Goal: Information Seeking & Learning: Find specific fact

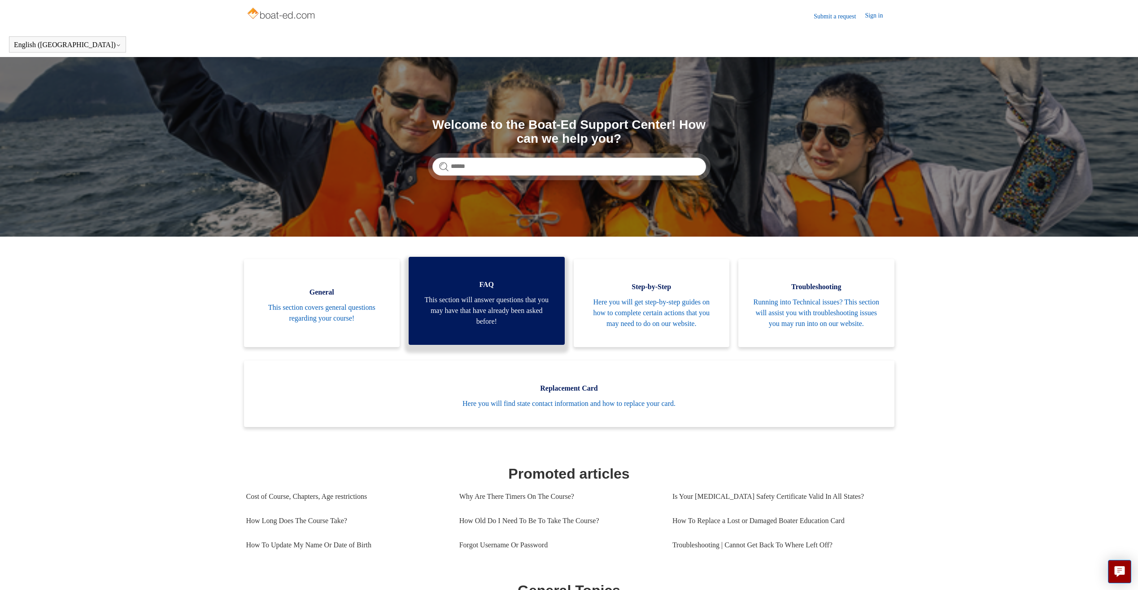
click at [517, 290] on span "FAQ" at bounding box center [486, 284] width 129 height 11
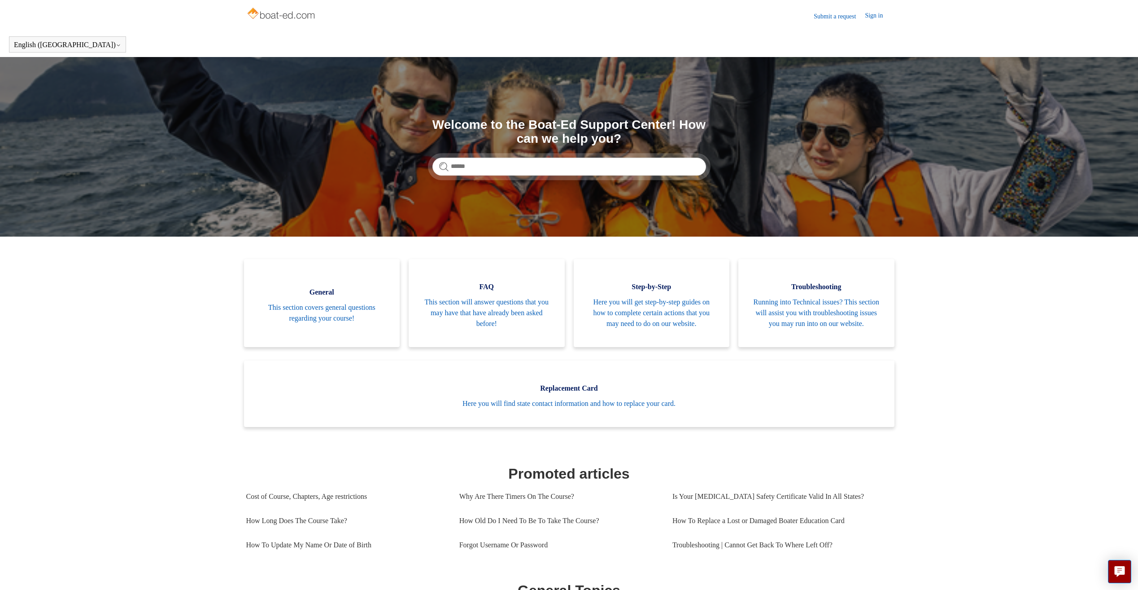
click at [403, 295] on ul "General This section covers general questions regarding your course! FAQ This s…" at bounding box center [570, 349] width 660 height 181
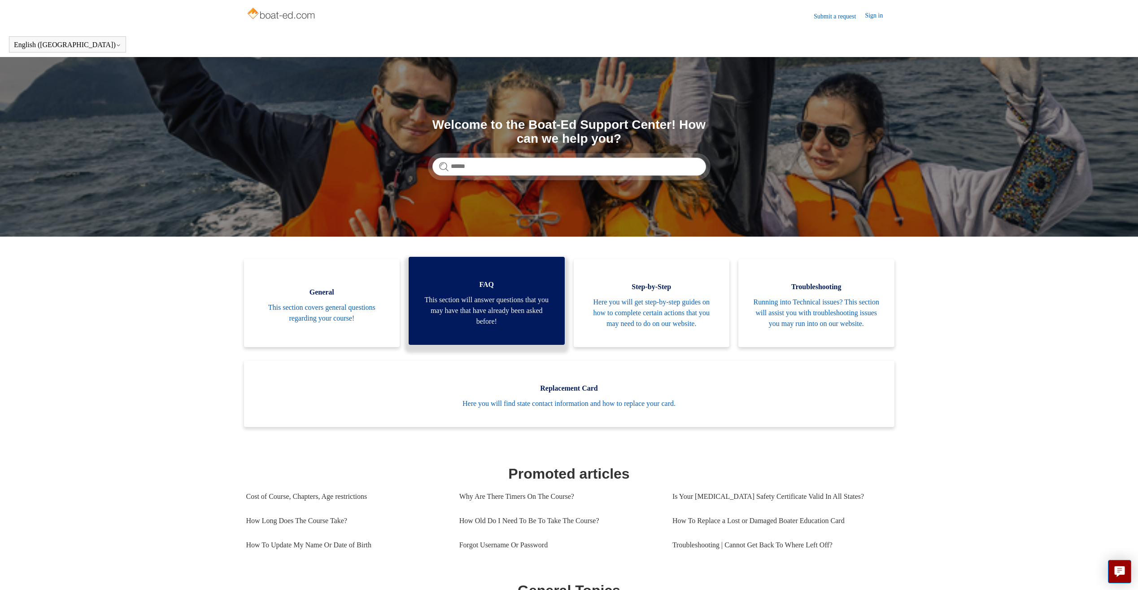
click at [487, 287] on span "FAQ" at bounding box center [486, 284] width 129 height 11
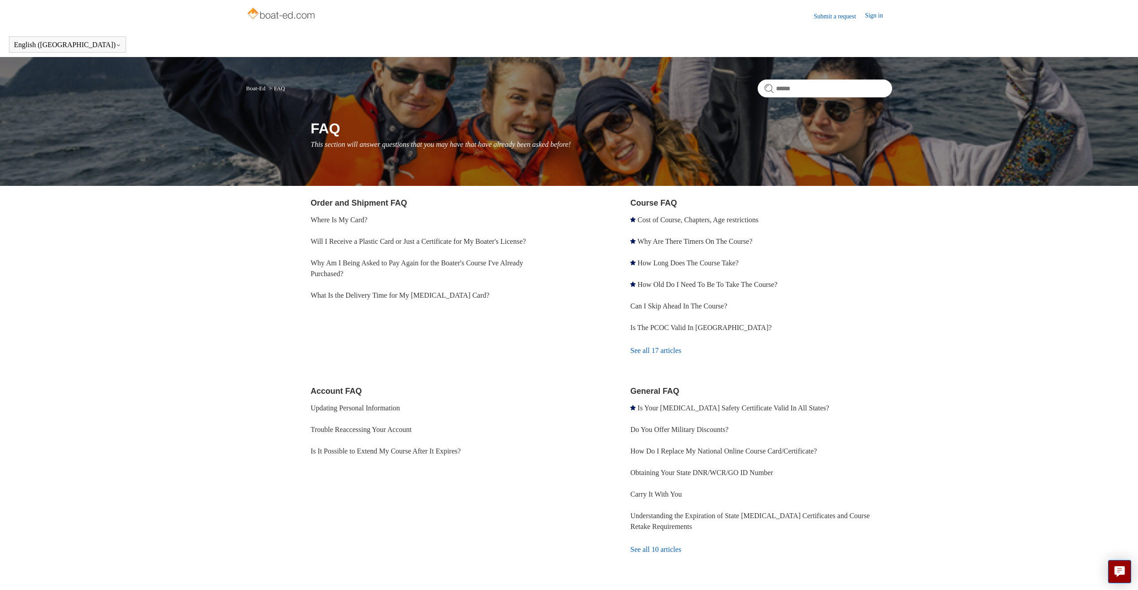
click at [672, 549] on link "See all 10 articles" at bounding box center [761, 549] width 262 height 24
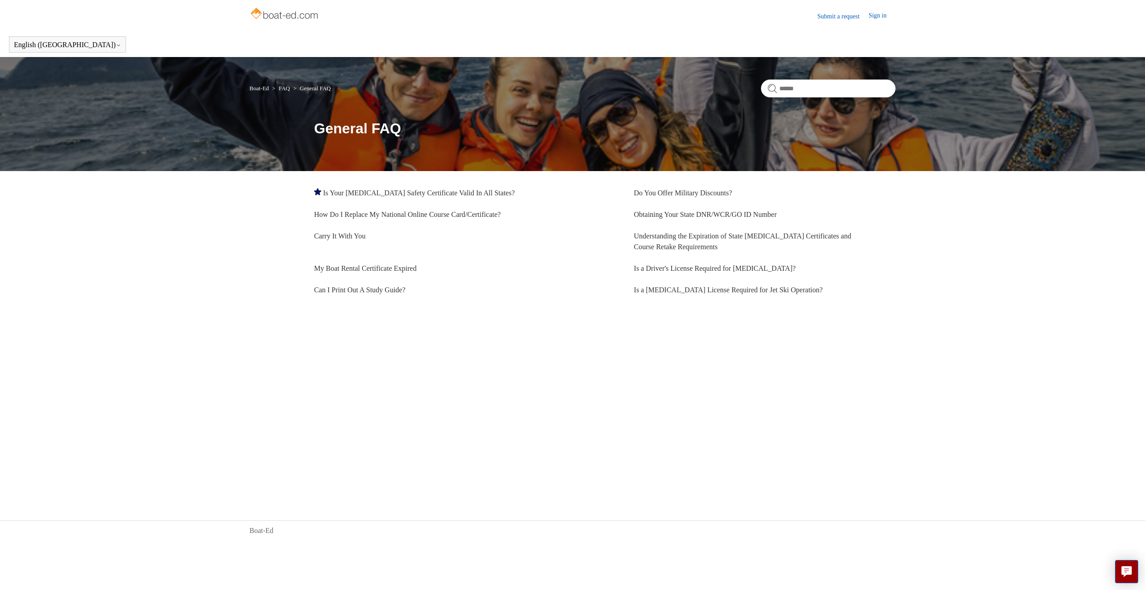
click at [564, 239] on li "Carry It With You" at bounding box center [445, 241] width 262 height 32
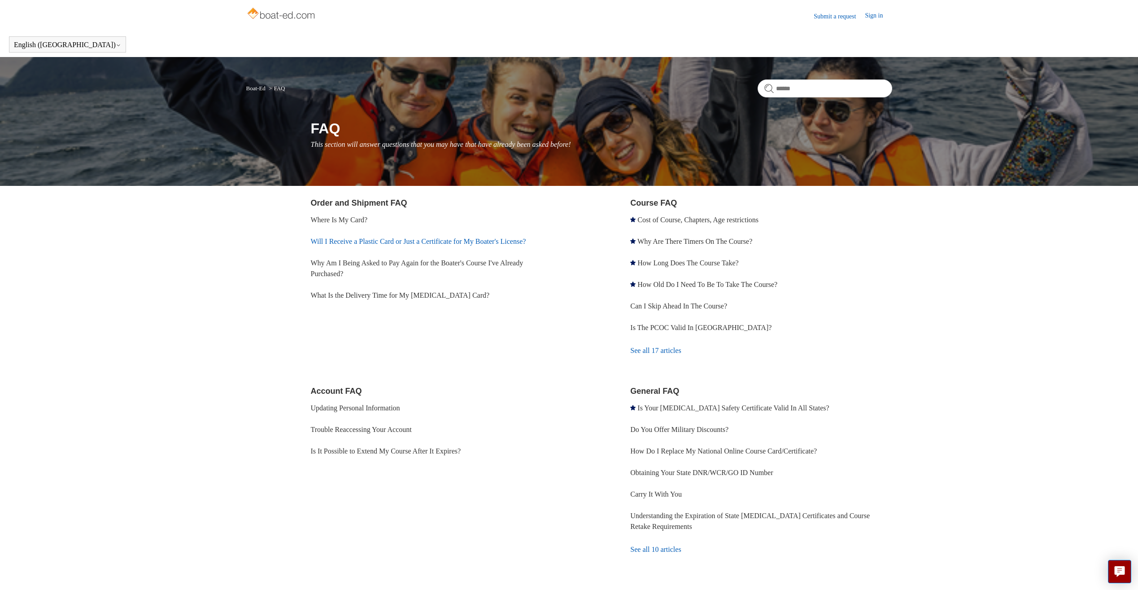
click at [368, 239] on link "Will I Receive a Plastic Card or Just a Certificate for My Boater's License?" at bounding box center [418, 241] width 215 height 8
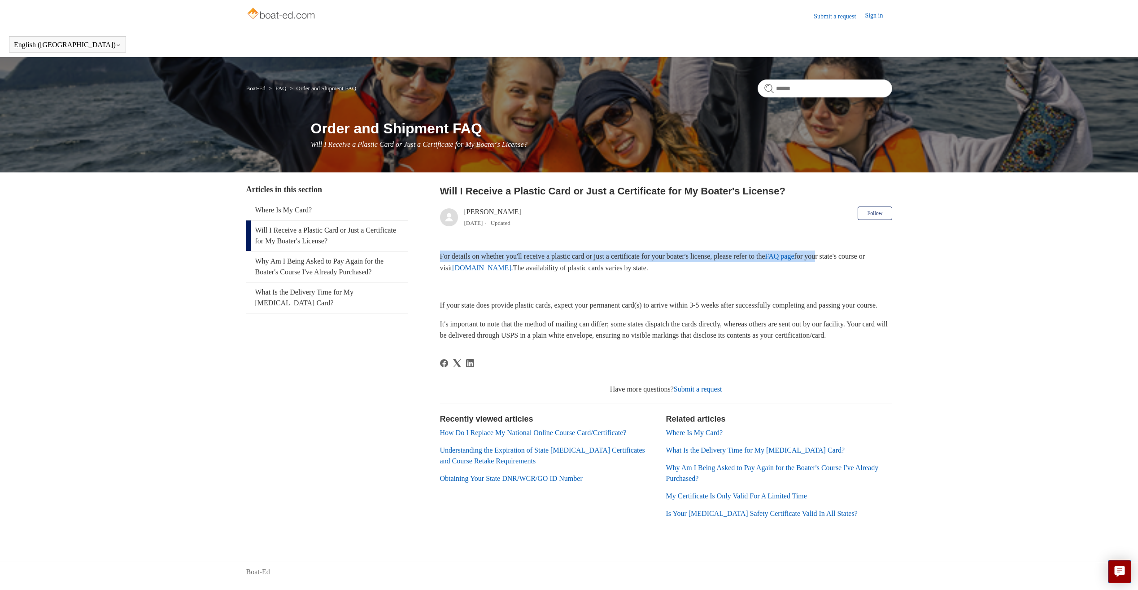
drag, startPoint x: 437, startPoint y: 257, endPoint x: 848, endPoint y: 252, distance: 411.1
click at [848, 252] on div "Articles in this section Where Is My Card? Will I Receive a Plastic Card or Jus…" at bounding box center [569, 359] width 646 height 351
drag, startPoint x: 848, startPoint y: 252, endPoint x: 846, endPoint y: 273, distance: 20.7
click at [846, 273] on p "For details on whether you'll receive a plastic card or just a certificate for …" at bounding box center [666, 261] width 452 height 23
click at [513, 267] on link "[DOMAIN_NAME]." at bounding box center [482, 268] width 61 height 8
